Goal: Transaction & Acquisition: Download file/media

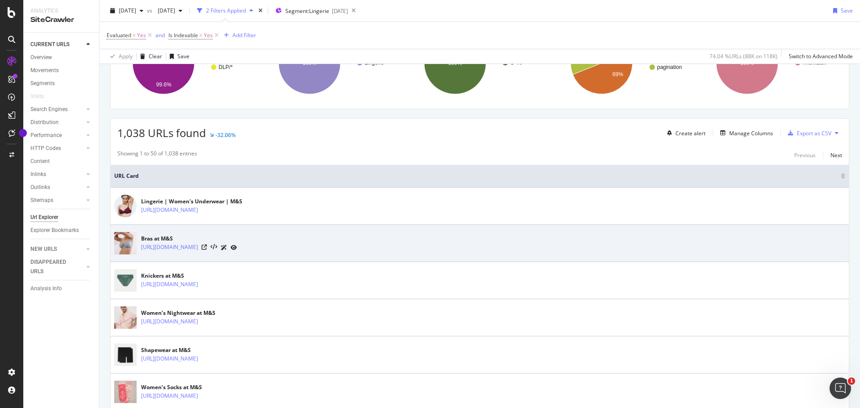
scroll to position [106, 0]
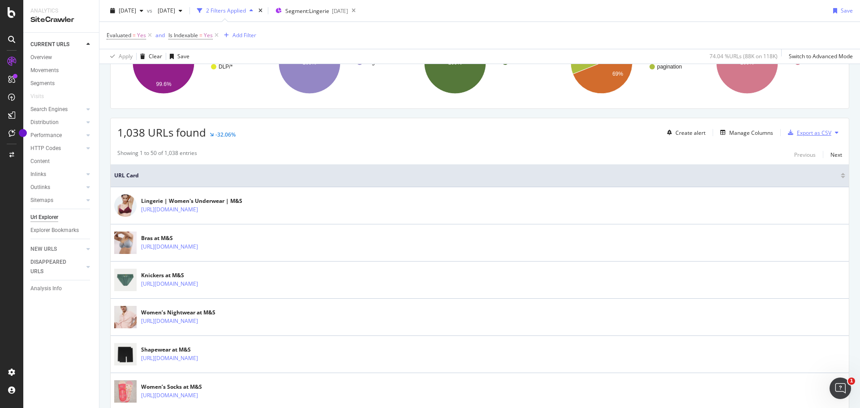
click at [812, 132] on div "Export as CSV" at bounding box center [814, 133] width 34 height 8
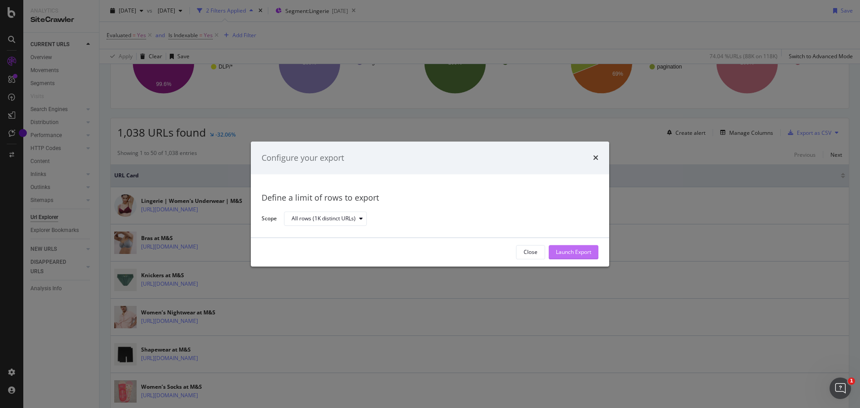
click at [568, 252] on div "Launch Export" at bounding box center [573, 253] width 35 height 8
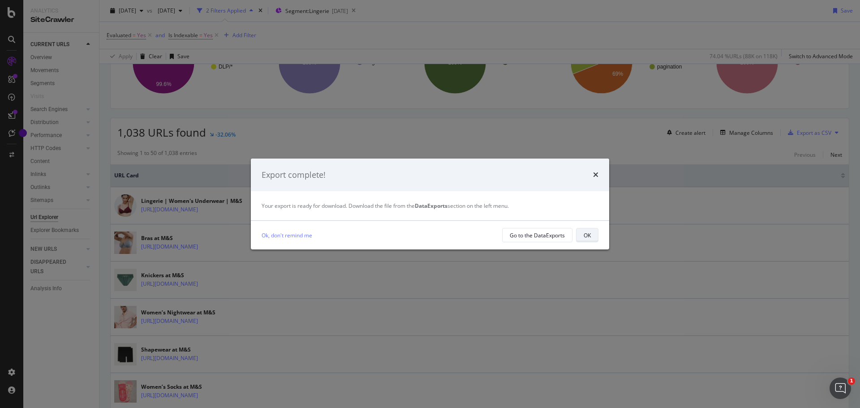
click at [584, 234] on div "OK" at bounding box center [587, 236] width 7 height 8
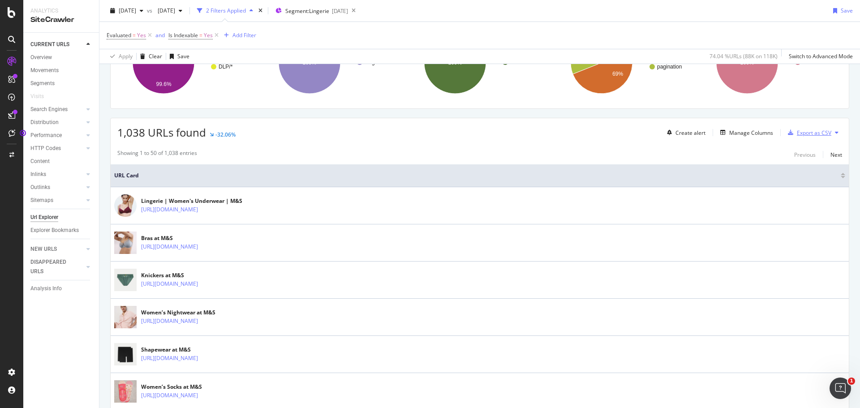
click at [797, 133] on div "Export as CSV" at bounding box center [814, 133] width 34 height 8
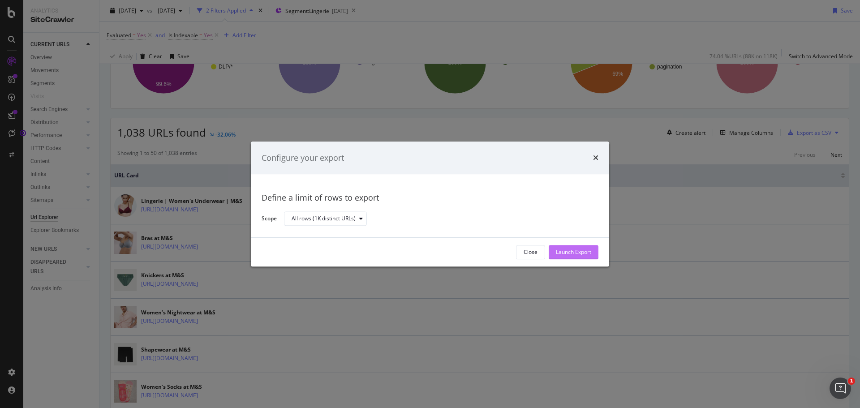
click at [567, 252] on div "Launch Export" at bounding box center [573, 253] width 35 height 8
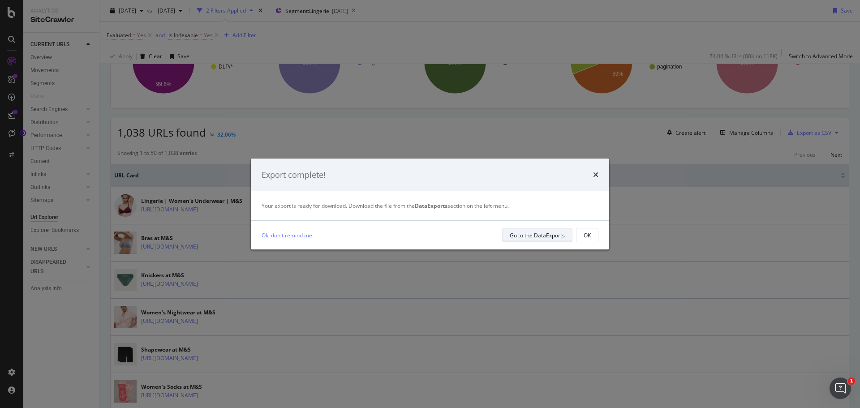
click at [547, 238] on div "Go to the DataExports" at bounding box center [537, 236] width 55 height 8
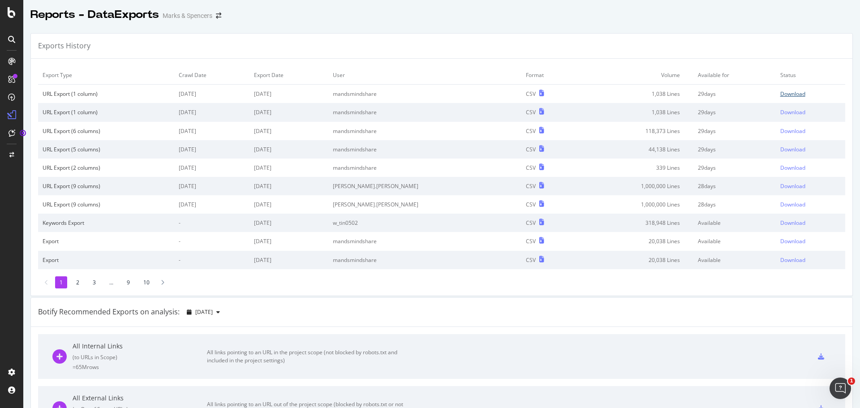
click at [780, 91] on div "Download" at bounding box center [792, 94] width 25 height 8
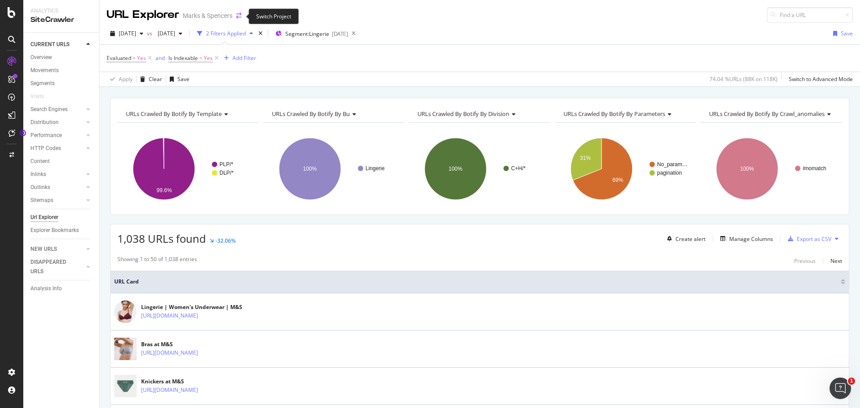
click at [239, 17] on icon "arrow-right-arrow-left" at bounding box center [238, 16] width 5 height 6
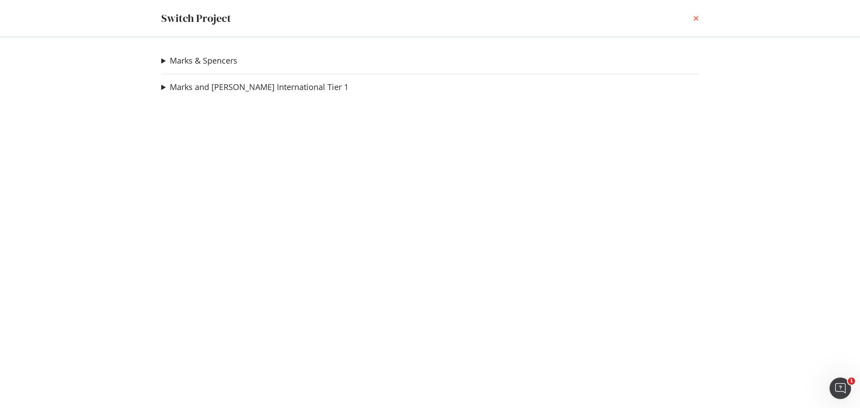
click at [695, 21] on icon "times" at bounding box center [695, 18] width 5 height 7
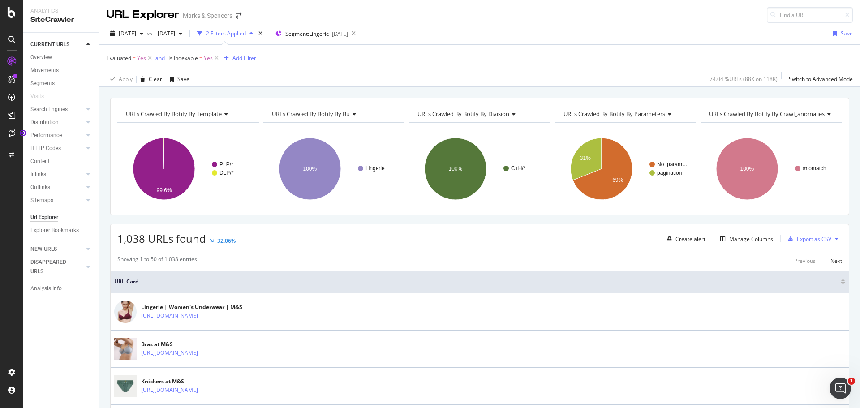
click at [154, 34] on span "vs" at bounding box center [150, 34] width 7 height 8
click at [147, 32] on div "button" at bounding box center [141, 33] width 11 height 5
click at [182, 33] on icon "button" at bounding box center [181, 33] width 4 height 5
click at [111, 32] on icon "button" at bounding box center [112, 33] width 5 height 5
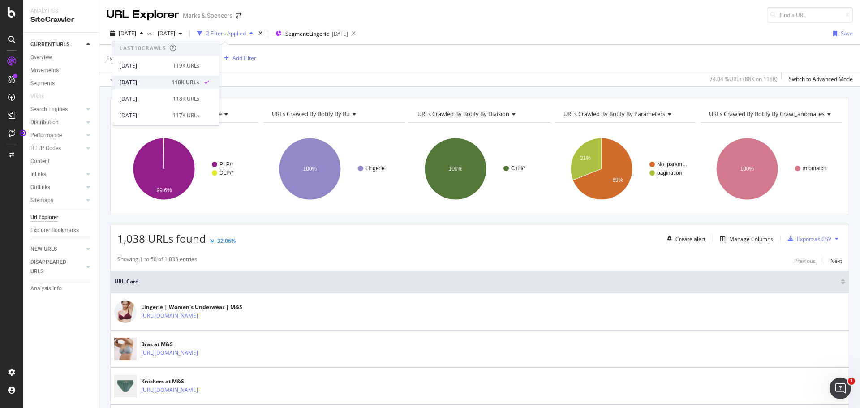
click at [155, 80] on div "[DATE]" at bounding box center [143, 82] width 47 height 8
click at [245, 32] on div "2 Filters Applied" at bounding box center [226, 34] width 40 height 8
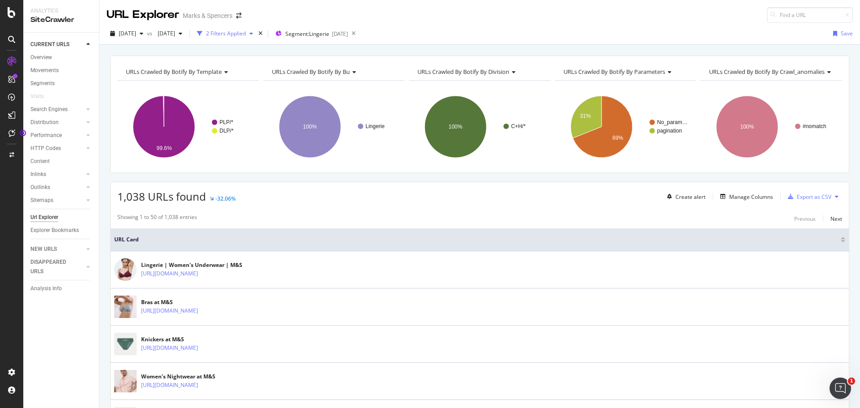
click at [246, 34] on div "2 Filters Applied" at bounding box center [226, 34] width 40 height 8
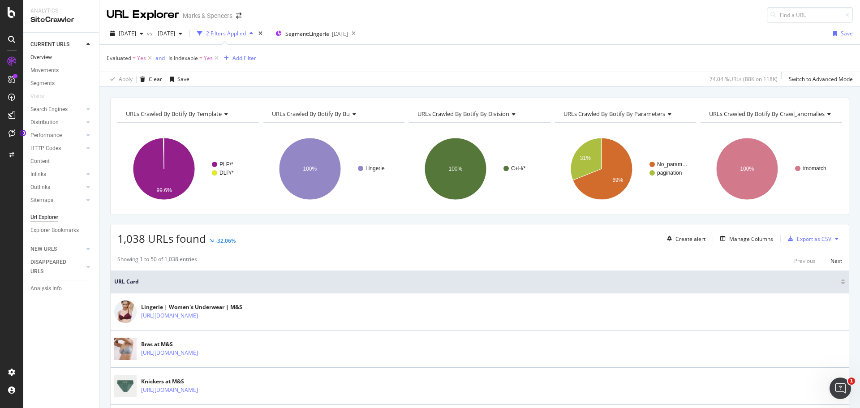
click at [52, 55] on link "Overview" at bounding box center [61, 57] width 62 height 9
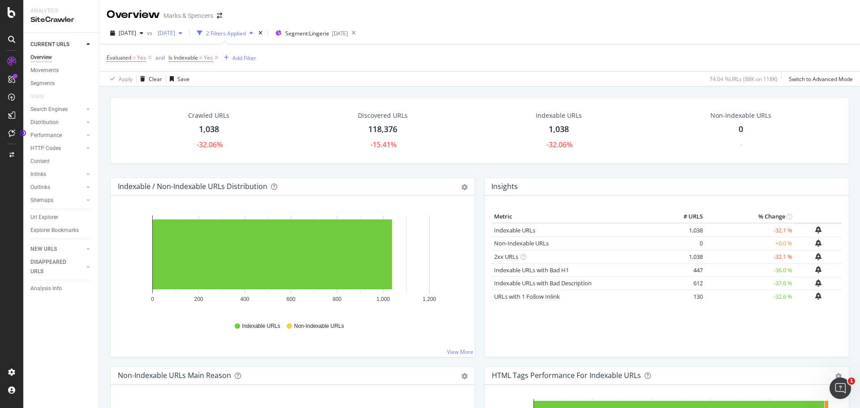
click at [186, 30] on div "[DATE]" at bounding box center [170, 32] width 32 height 13
click at [202, 99] on div "[DATE]" at bounding box center [196, 99] width 48 height 8
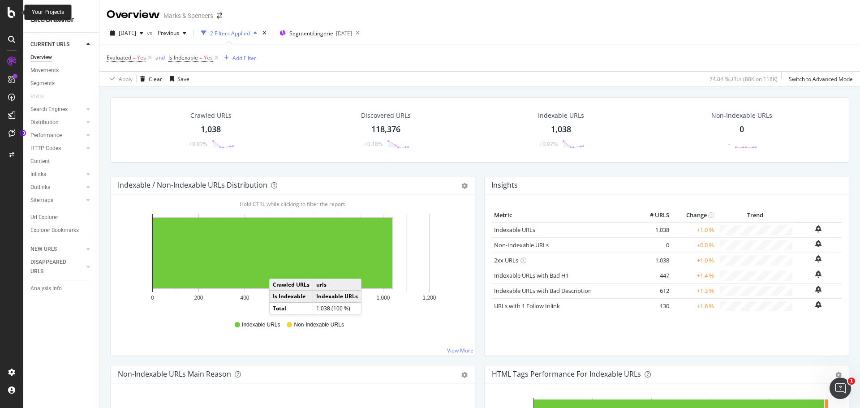
click at [15, 16] on icon at bounding box center [12, 12] width 8 height 11
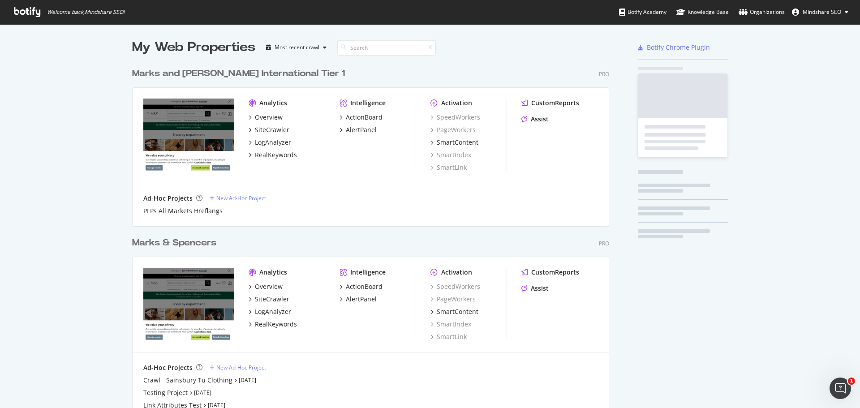
scroll to position [401, 847]
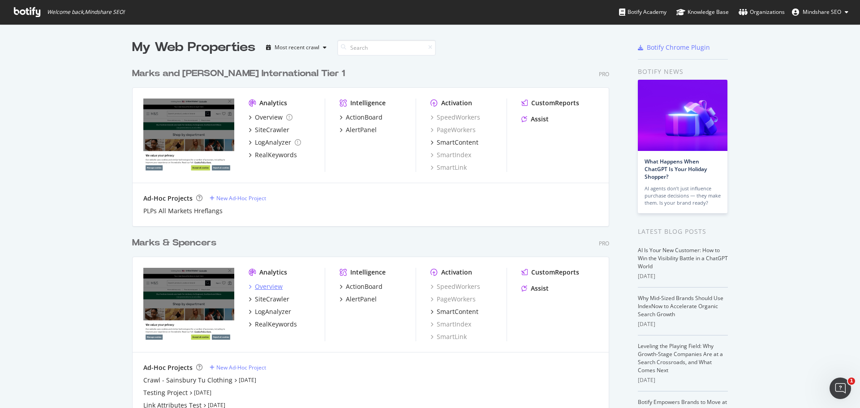
click at [266, 286] on div "Overview" at bounding box center [269, 286] width 28 height 9
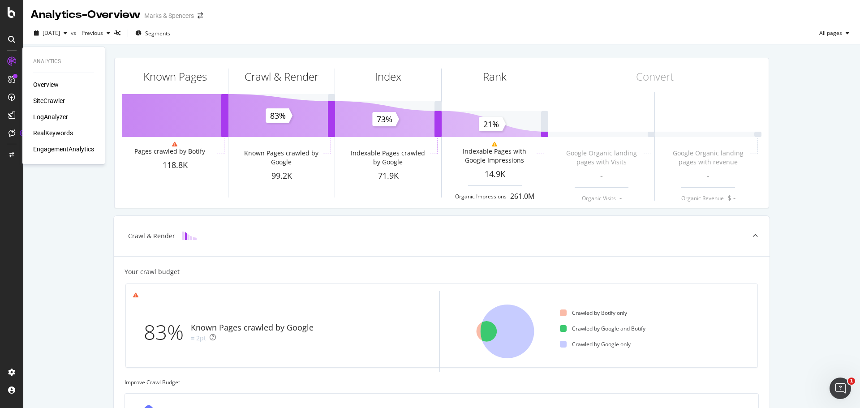
click at [43, 83] on div "Overview" at bounding box center [46, 84] width 26 height 9
click at [48, 96] on div "SiteCrawler" at bounding box center [49, 100] width 32 height 9
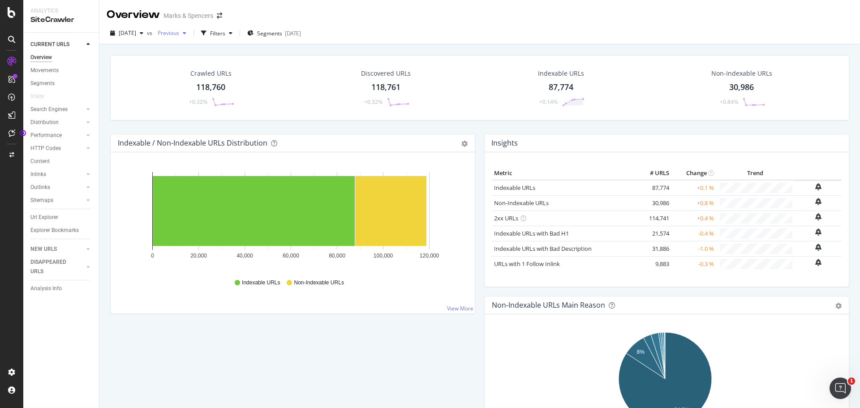
click at [179, 33] on span "Previous" at bounding box center [166, 33] width 25 height 8
click at [198, 61] on div "[DATE]" at bounding box center [199, 65] width 48 height 8
click at [136, 32] on span "[DATE]" at bounding box center [127, 33] width 17 height 8
click at [184, 90] on div "136K URLs" at bounding box center [186, 92] width 26 height 8
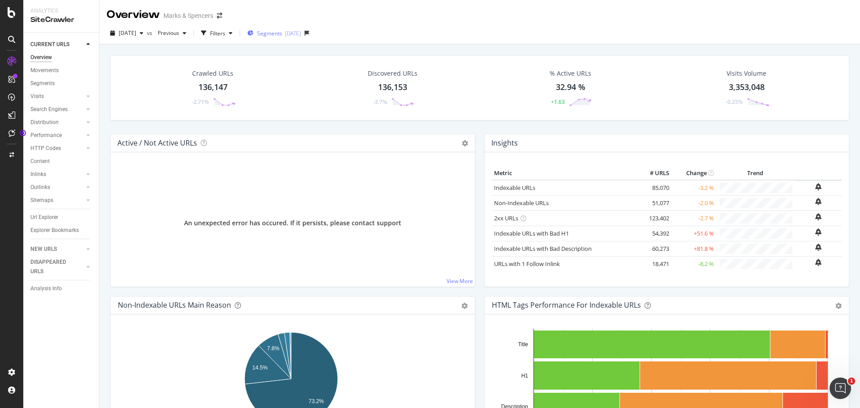
click at [282, 35] on span "Segments" at bounding box center [269, 34] width 25 height 8
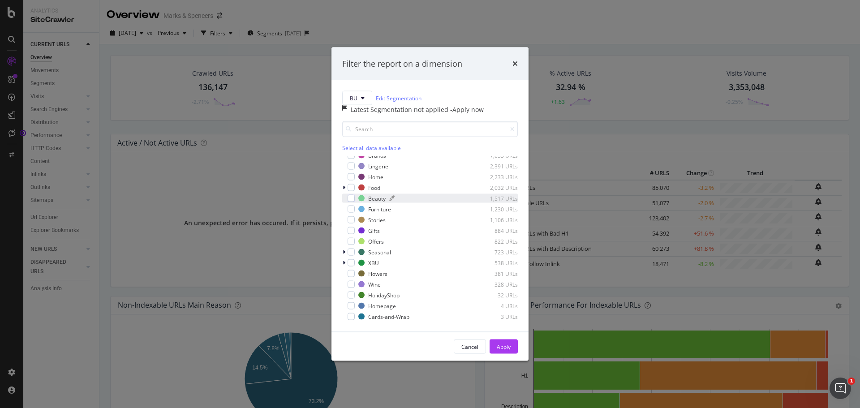
scroll to position [48, 0]
click at [351, 182] on div "modal" at bounding box center [351, 178] width 7 height 7
click at [508, 350] on div "Apply" at bounding box center [504, 347] width 14 height 8
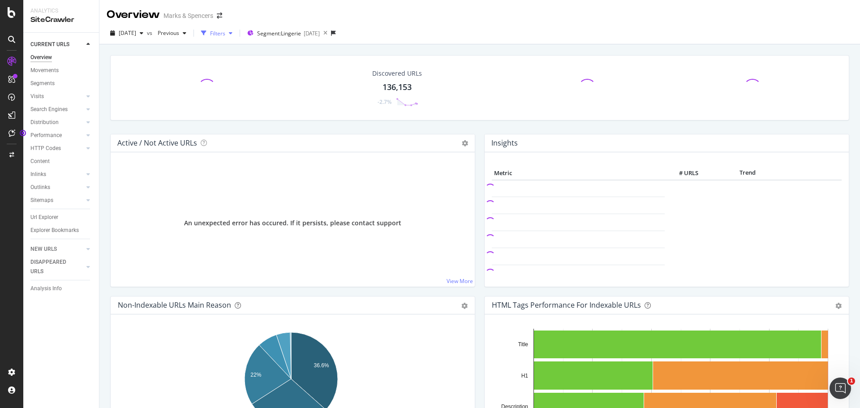
click at [225, 36] on div "Filters" at bounding box center [217, 34] width 15 height 8
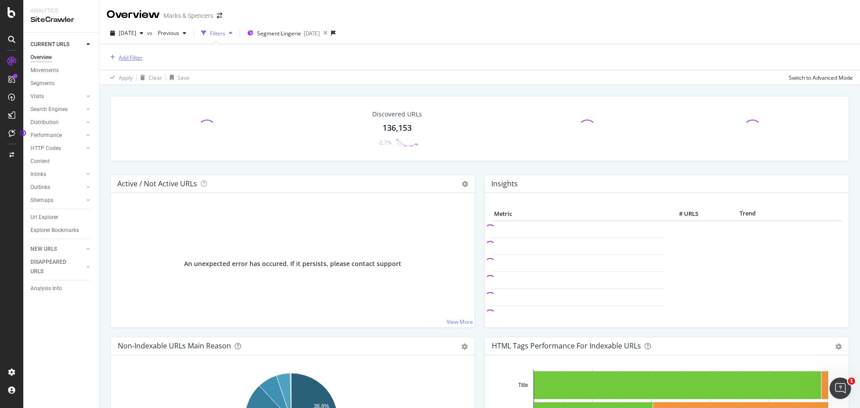
click at [121, 58] on div "Add Filter" at bounding box center [131, 58] width 24 height 8
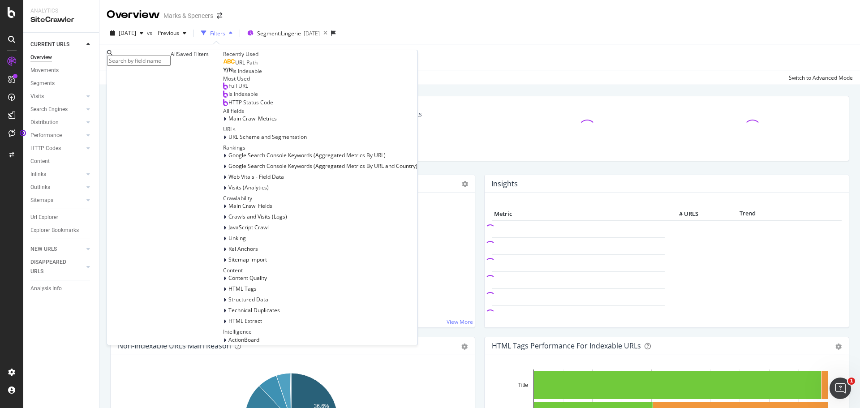
click at [228, 98] on span "Is Indexable" at bounding box center [243, 94] width 30 height 8
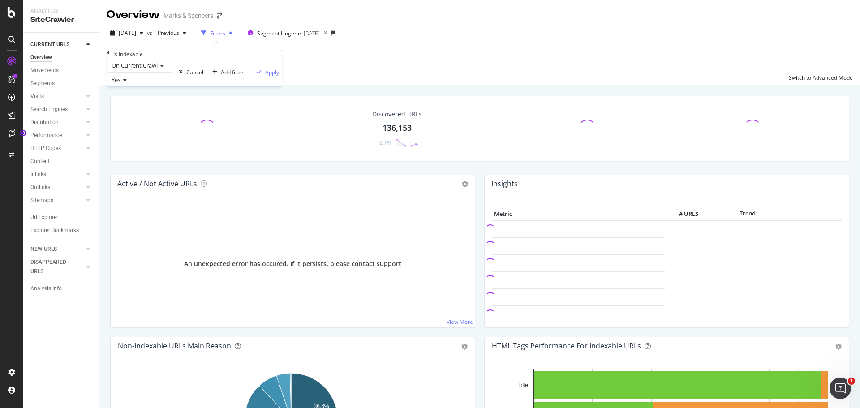
click at [265, 76] on div "Apply" at bounding box center [272, 73] width 14 height 8
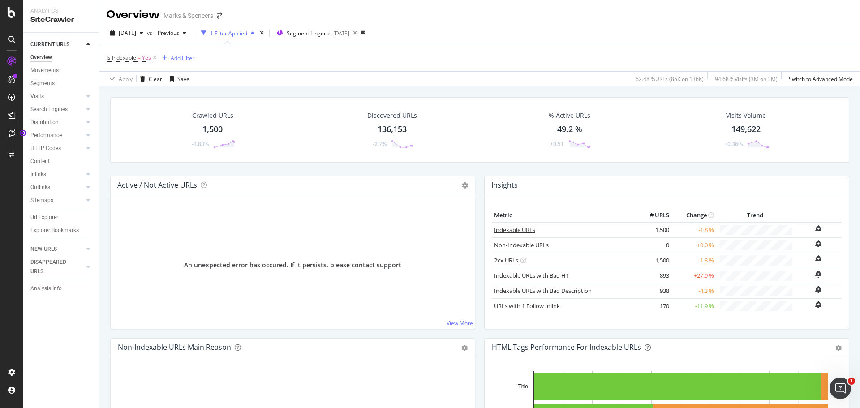
click at [517, 228] on link "Indexable URLs" at bounding box center [514, 230] width 41 height 8
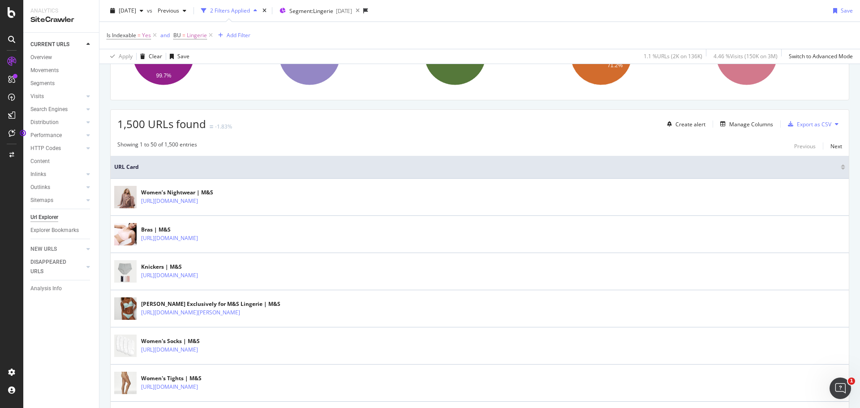
scroll to position [116, 0]
click at [806, 125] on div "Export as CSV" at bounding box center [814, 123] width 34 height 8
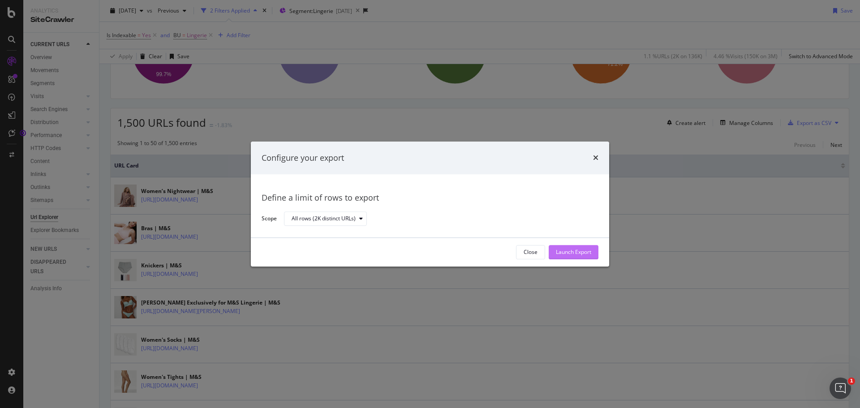
click at [579, 253] on div "Launch Export" at bounding box center [573, 253] width 35 height 8
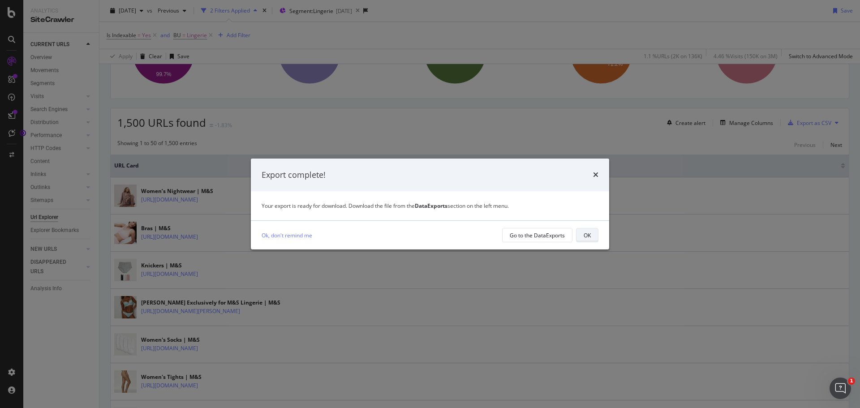
click at [583, 232] on button "OK" at bounding box center [587, 235] width 22 height 14
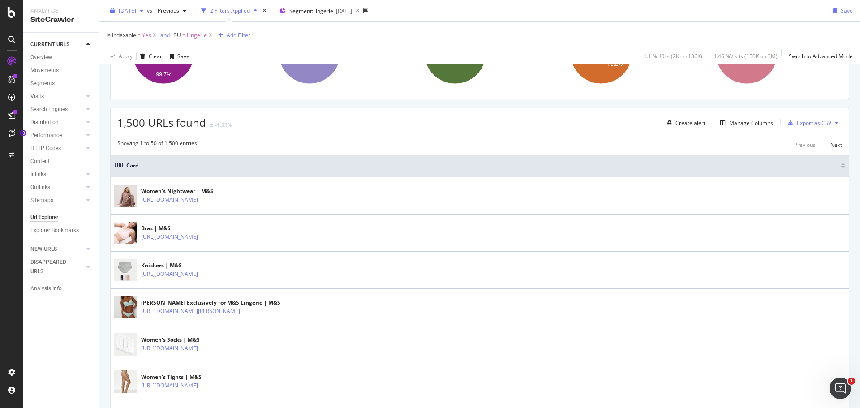
click at [134, 10] on span "[DATE]" at bounding box center [127, 11] width 17 height 8
click at [166, 65] on div "[DATE] 124K URLs" at bounding box center [160, 69] width 80 height 8
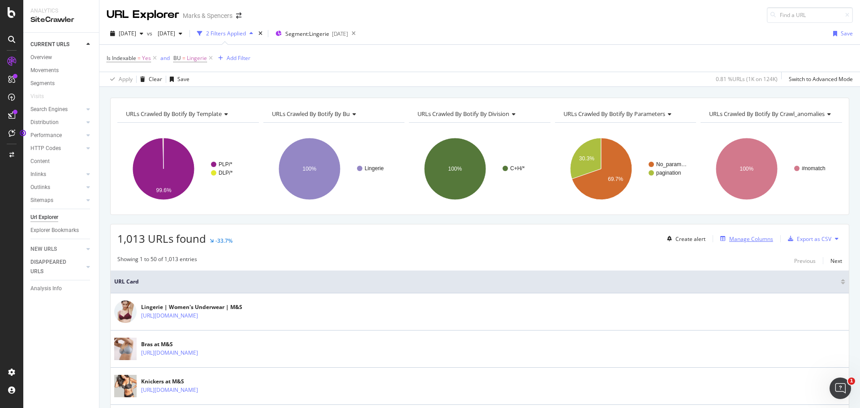
click at [729, 238] on div "Manage Columns" at bounding box center [751, 239] width 44 height 8
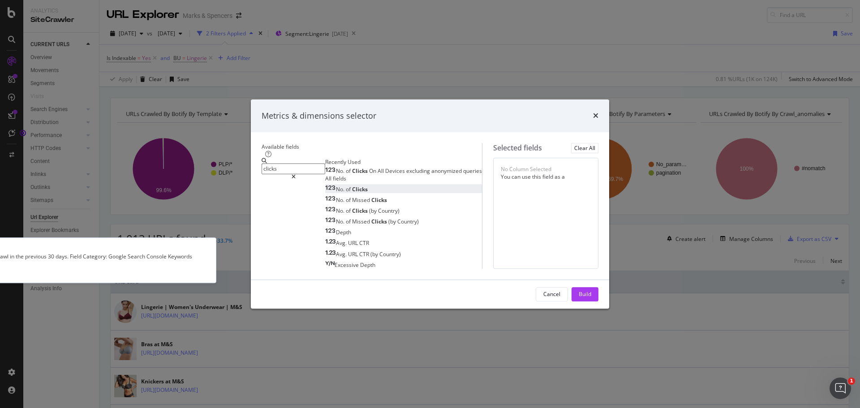
type input "clicks"
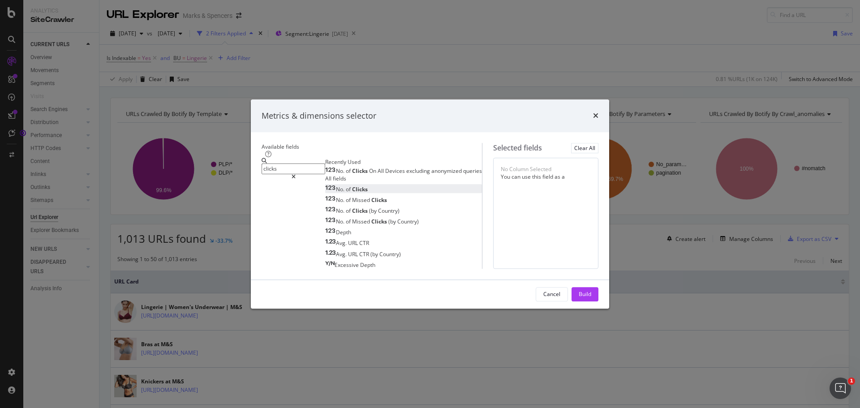
click at [325, 185] on div "No. of Clicks" at bounding box center [346, 189] width 43 height 8
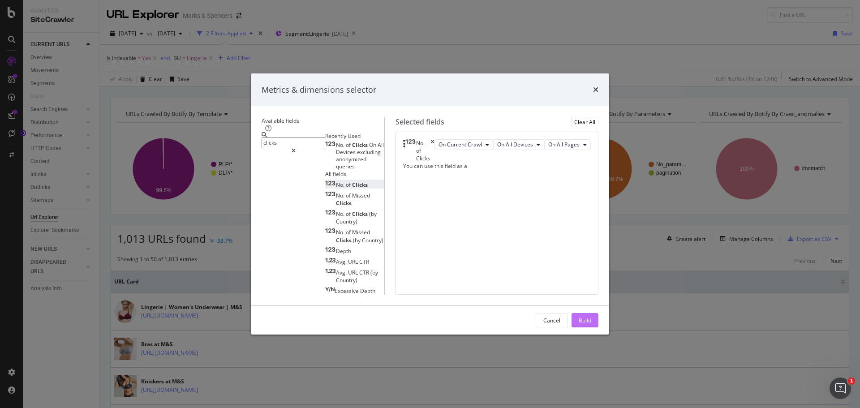
click at [591, 324] on div "Build" at bounding box center [585, 321] width 13 height 8
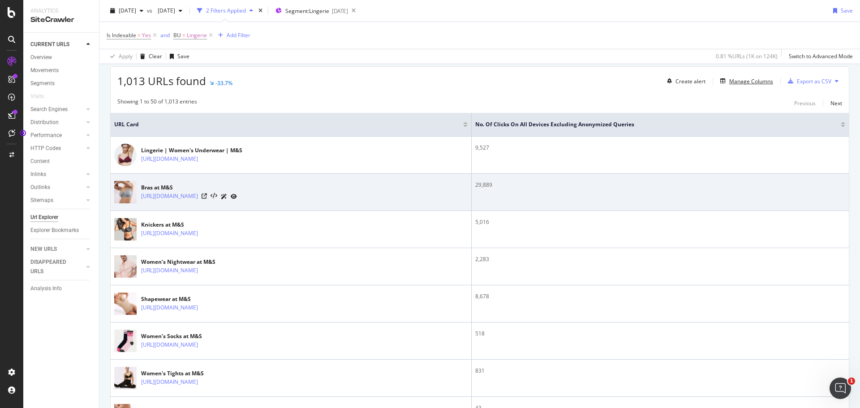
scroll to position [159, 0]
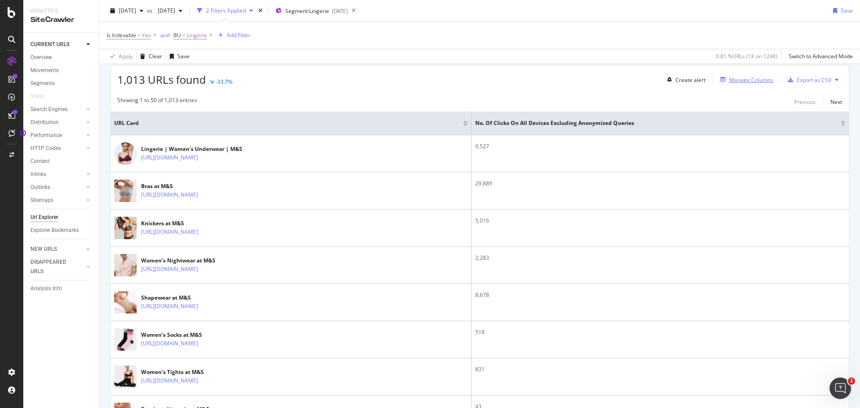
click at [740, 78] on div "Manage Columns" at bounding box center [751, 80] width 44 height 8
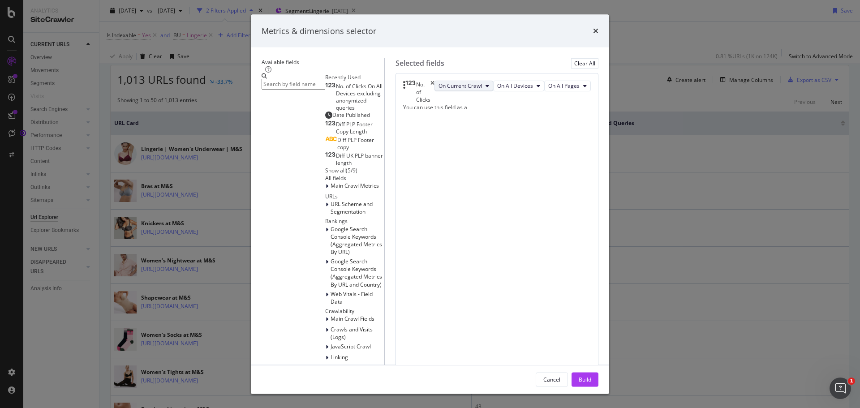
click at [489, 89] on icon "modal" at bounding box center [488, 85] width 4 height 5
click at [533, 90] on span "On All Devices" at bounding box center [515, 86] width 36 height 8
click at [573, 169] on div "No. of Clicks On Current Crawl On All Devices On All Pages You can use this fie…" at bounding box center [497, 268] width 203 height 391
click at [548, 90] on span "On All Pages" at bounding box center [563, 86] width 31 height 8
click at [476, 159] on span "On Page 1" at bounding box center [475, 161] width 32 height 8
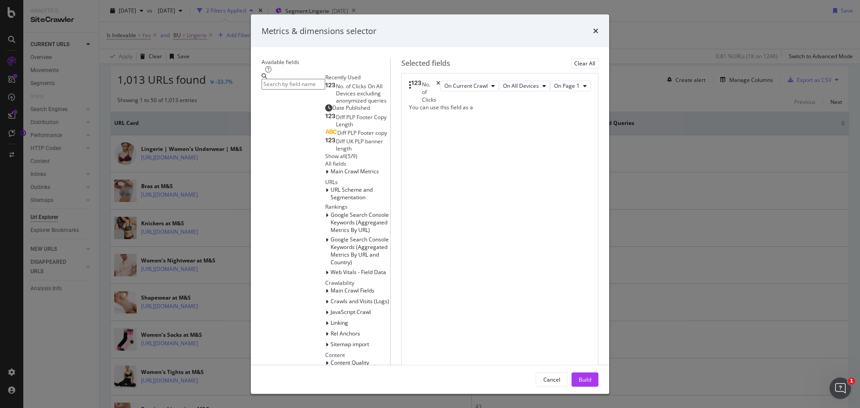
click at [288, 89] on input "modal" at bounding box center [294, 84] width 64 height 10
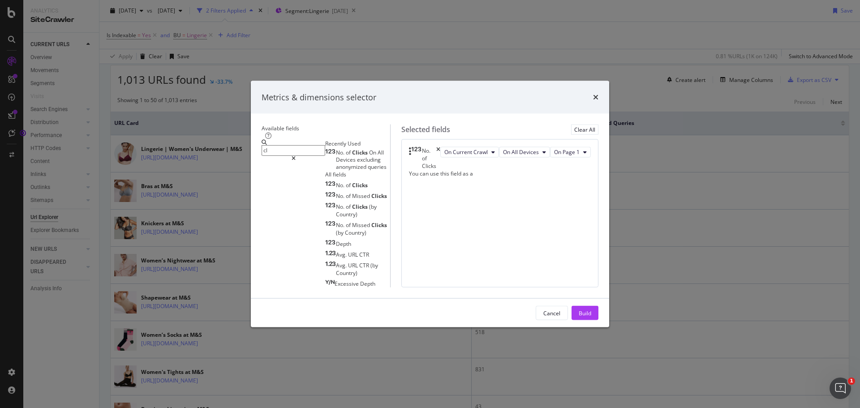
type input "c"
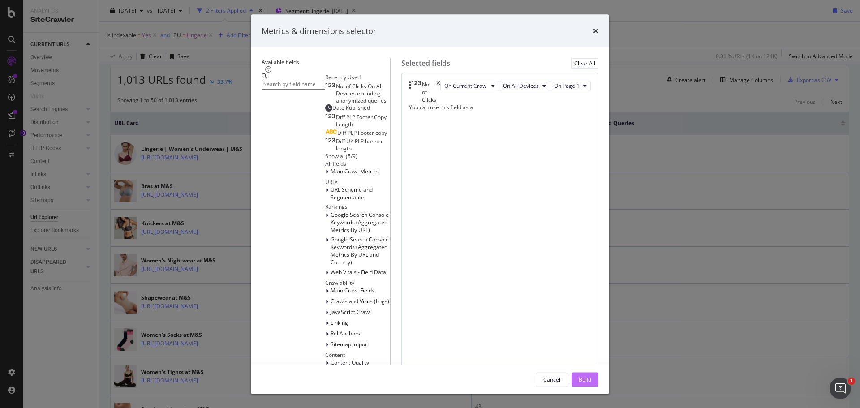
click at [591, 375] on div "Build" at bounding box center [585, 379] width 13 height 8
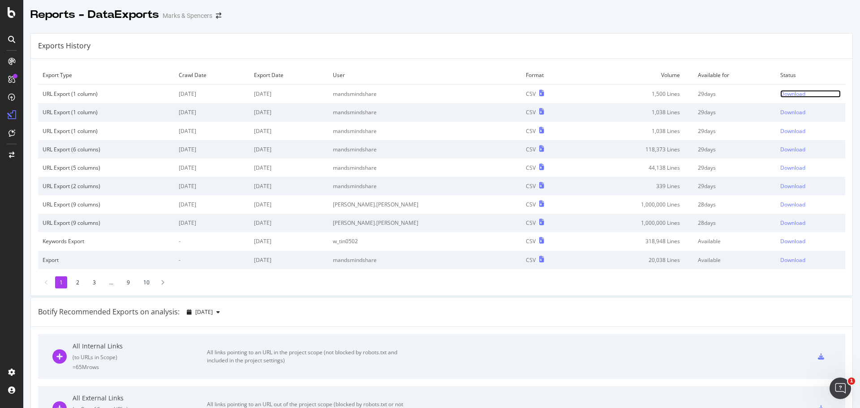
click at [780, 95] on div "Download" at bounding box center [792, 94] width 25 height 8
